Goal: Find specific page/section: Find specific page/section

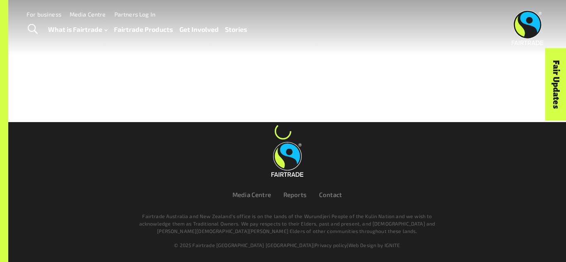
click at [24, 36] on link "Toggle Search" at bounding box center [32, 29] width 20 height 21
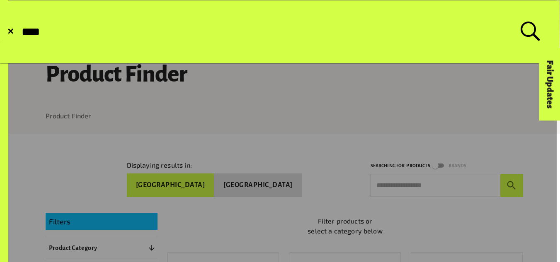
type input "****"
click at [20, 32] on button "Submit Search" at bounding box center [20, 32] width 0 height 0
